Goal: Task Accomplishment & Management: Complete application form

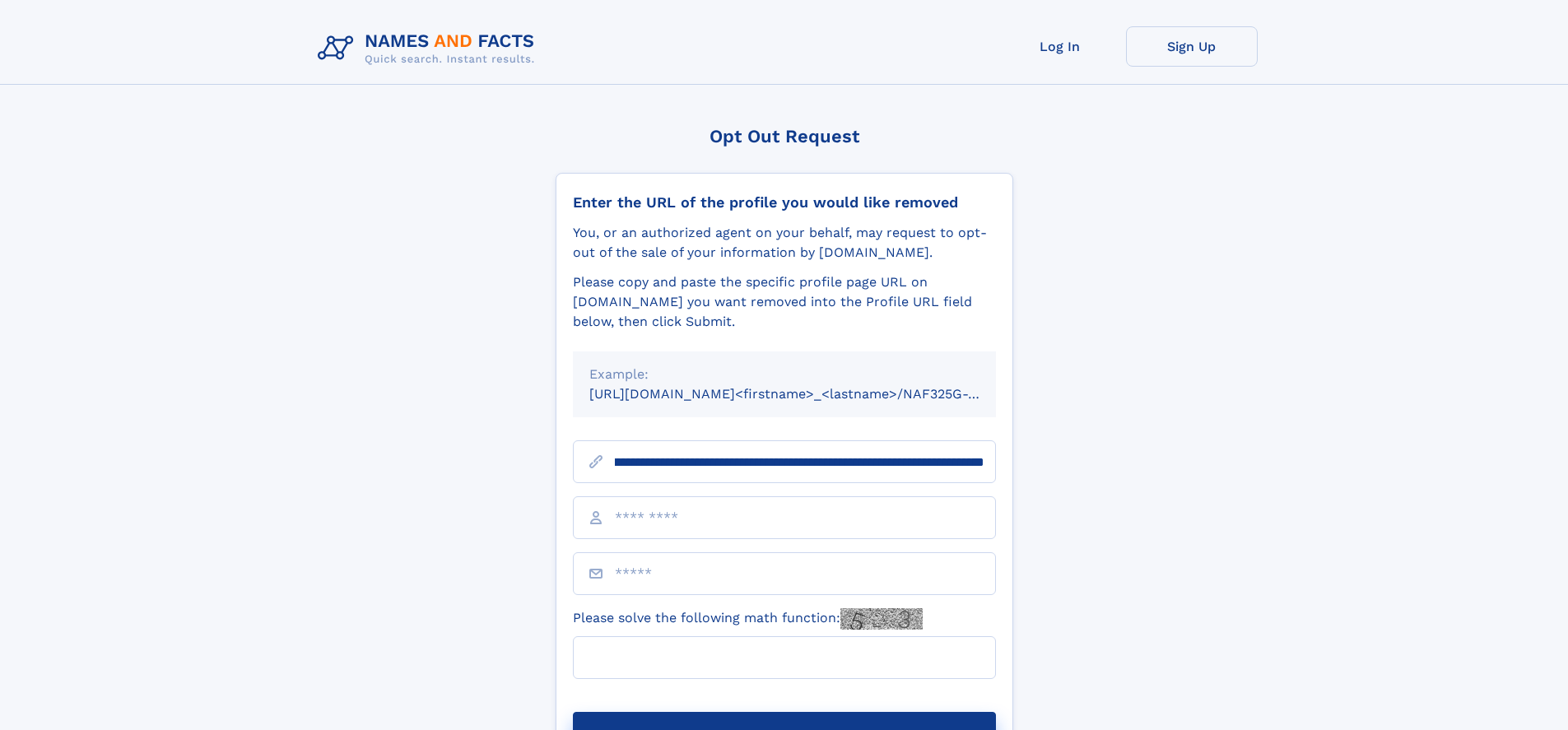
scroll to position [0, 192]
type input "**********"
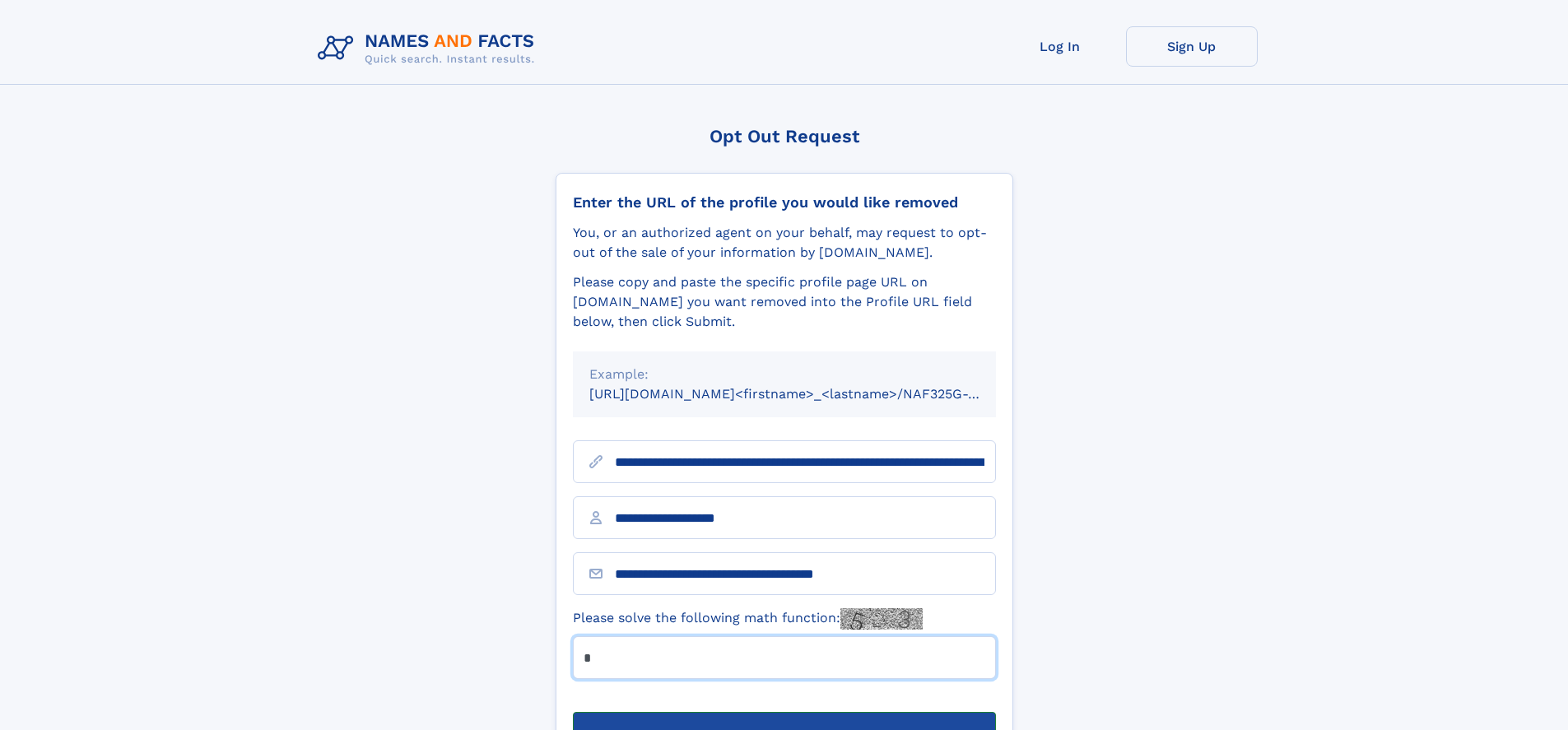
type input "*"
click at [784, 712] on button "Submit Opt Out Request" at bounding box center [784, 738] width 423 height 53
